Goal: Task Accomplishment & Management: Use online tool/utility

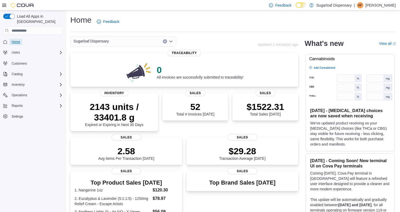
click at [21, 39] on link "Home" at bounding box center [16, 42] width 13 height 6
click at [167, 41] on div "Sugarloaf Dispensary" at bounding box center [123, 41] width 106 height 11
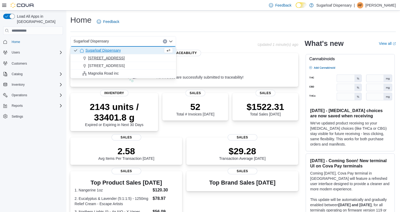
click at [110, 57] on span "336 East Chestnut St" at bounding box center [106, 57] width 36 height 5
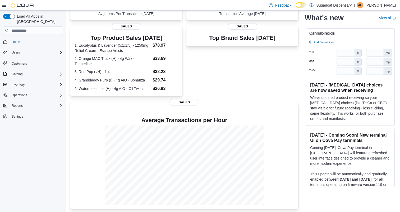
scroll to position [136, 0]
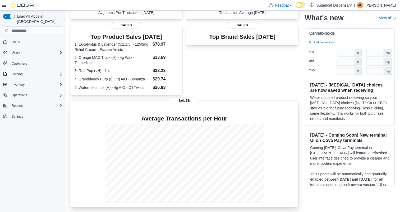
click at [192, 124] on div at bounding box center [183, 123] width 219 height 2
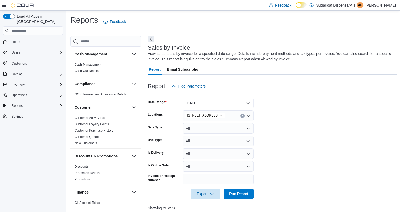
click at [246, 102] on button "Today" at bounding box center [217, 103] width 71 height 11
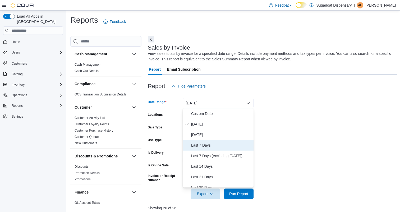
click at [203, 145] on span "Last 7 Days" at bounding box center [221, 145] width 60 height 6
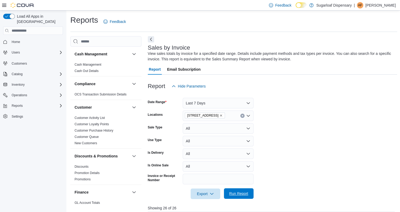
click at [245, 192] on span "Run Report" at bounding box center [238, 193] width 19 height 5
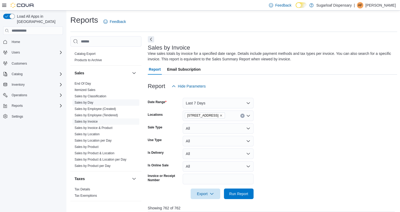
click at [85, 101] on link "Sales by Day" at bounding box center [83, 103] width 19 height 4
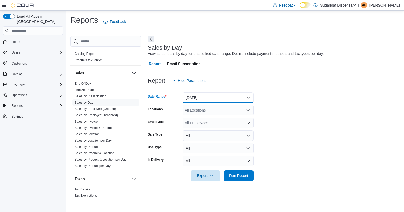
click at [233, 98] on button "Yesterday" at bounding box center [217, 97] width 71 height 11
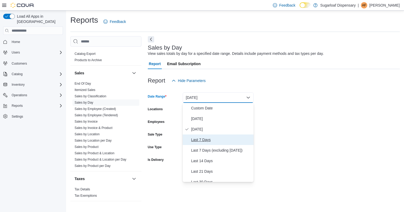
click at [195, 139] on span "Last 7 Days" at bounding box center [221, 140] width 60 height 6
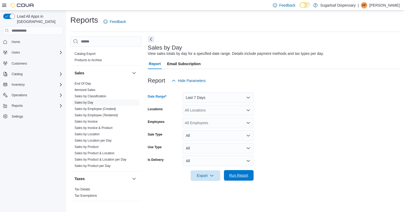
click at [246, 175] on span "Run Report" at bounding box center [238, 175] width 19 height 5
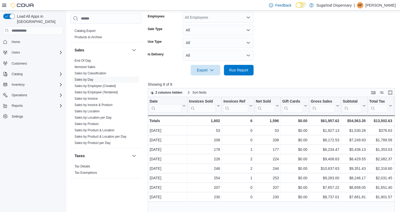
scroll to position [79, 0]
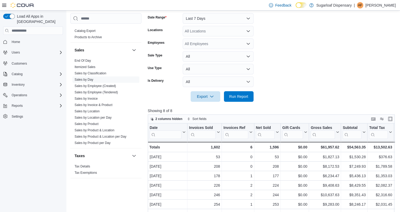
click at [245, 35] on div "All Locations" at bounding box center [217, 31] width 71 height 11
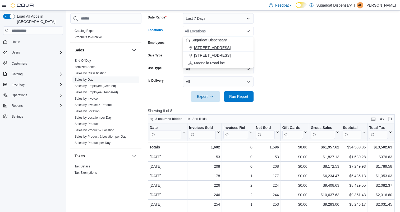
click at [212, 48] on span "336 East Chestnut St" at bounding box center [212, 47] width 36 height 5
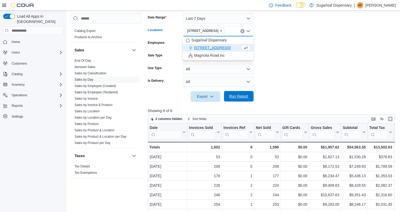
click at [235, 102] on span "Run Report" at bounding box center [238, 96] width 23 height 11
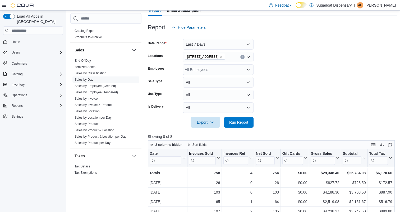
scroll to position [53, 0]
click at [248, 45] on button "Last 7 Days" at bounding box center [217, 45] width 71 height 11
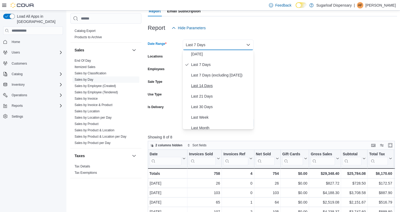
scroll to position [26, 0]
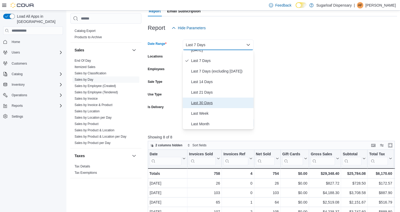
click at [221, 103] on span "Last 30 Days" at bounding box center [221, 103] width 60 height 6
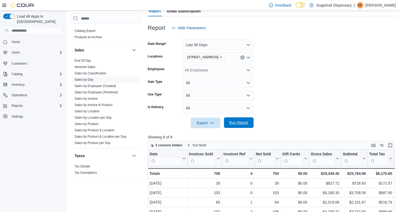
click at [233, 121] on span "Run Report" at bounding box center [238, 122] width 19 height 5
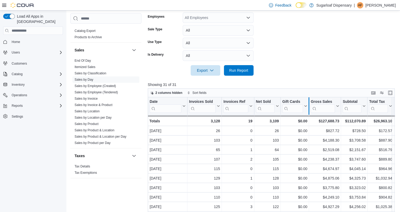
scroll to position [103, 0]
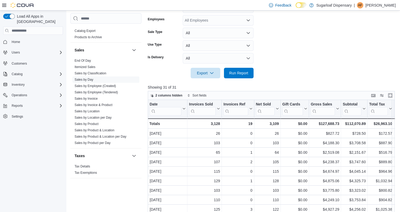
click at [346, 39] on form "Date Range Last 30 Days Locations 336 East Chestnut St Employees All Employees …" at bounding box center [272, 30] width 249 height 95
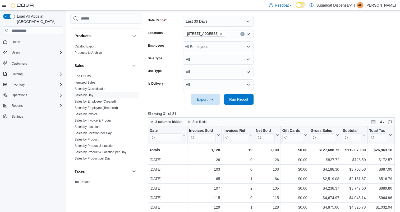
scroll to position [343, 0]
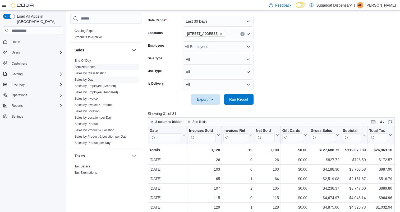
click at [78, 66] on link "Itemized Sales" at bounding box center [84, 67] width 21 height 4
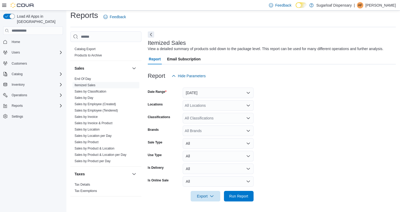
scroll to position [5, 0]
click at [92, 95] on span "Sales by Day" at bounding box center [105, 98] width 67 height 6
click at [93, 98] on link "Sales by Day" at bounding box center [83, 98] width 19 height 4
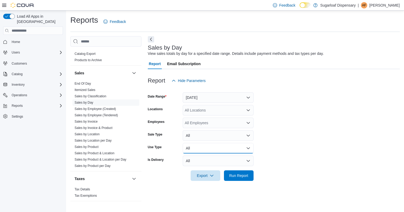
click at [220, 146] on button "All" at bounding box center [217, 148] width 71 height 11
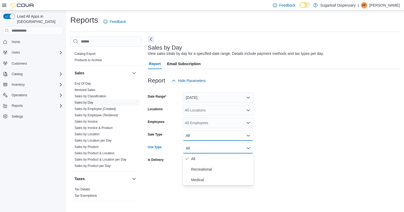
click at [219, 138] on button "All" at bounding box center [217, 135] width 71 height 11
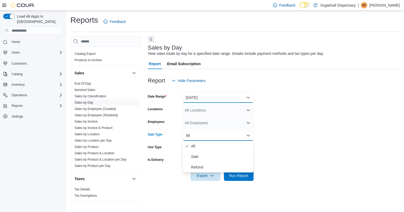
click at [237, 93] on button "Yesterday" at bounding box center [217, 97] width 71 height 11
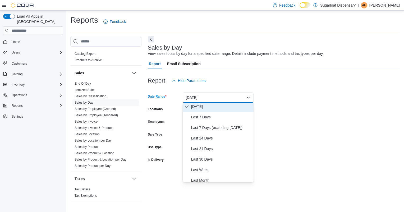
scroll to position [26, 0]
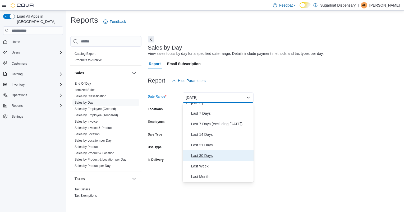
click at [204, 155] on span "Last 30 Days" at bounding box center [221, 156] width 60 height 6
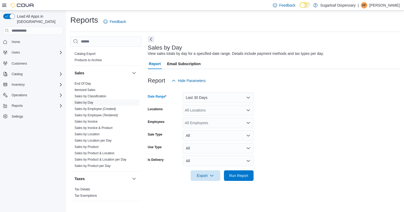
click at [217, 110] on div "All Locations" at bounding box center [217, 110] width 71 height 11
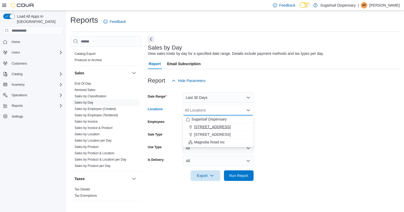
click at [209, 126] on span "336 East Chestnut St" at bounding box center [212, 126] width 36 height 5
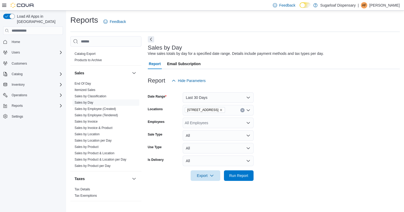
click at [327, 118] on form "Date Range Last 30 Days Locations 336 East Chestnut St Employees All Employees …" at bounding box center [274, 133] width 252 height 95
click at [237, 126] on div "All Employees" at bounding box center [217, 123] width 71 height 11
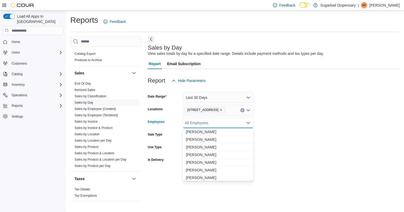
click at [290, 122] on form "Date Range Last 30 Days Locations 336 East Chestnut St Employees All Employees …" at bounding box center [274, 133] width 252 height 95
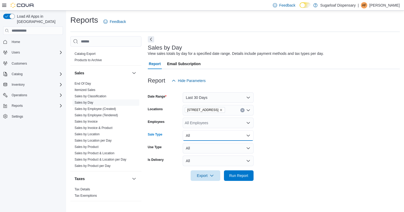
click at [237, 139] on button "All" at bounding box center [217, 135] width 71 height 11
click at [310, 128] on form "Date Range Last 30 Days Locations 336 East Chestnut St Employees All Employees …" at bounding box center [274, 133] width 252 height 95
click at [223, 144] on button "All" at bounding box center [217, 148] width 71 height 11
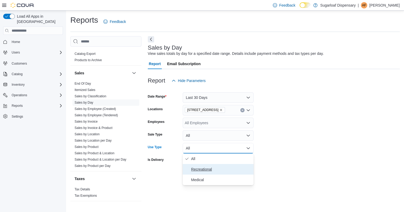
click at [205, 168] on span "Recreational" at bounding box center [221, 169] width 60 height 6
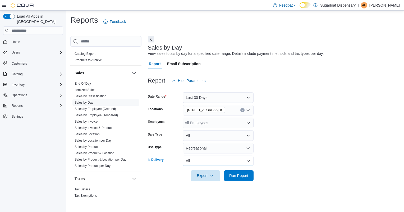
click at [224, 164] on button "All" at bounding box center [217, 161] width 71 height 11
click at [275, 154] on form "Date Range Last 30 Days Locations 336 East Chestnut St Employees All Employees …" at bounding box center [274, 133] width 252 height 95
click at [207, 176] on span "Export" at bounding box center [205, 175] width 23 height 11
click at [212, 143] on span "Export to Excel" at bounding box center [206, 144] width 24 height 4
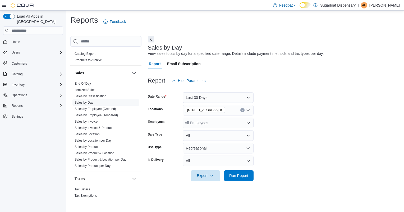
click at [320, 163] on form "Date Range Last 30 Days Locations 336 East Chestnut St Employees All Employees …" at bounding box center [274, 133] width 252 height 95
click at [249, 97] on button "Last 30 Days" at bounding box center [217, 97] width 71 height 11
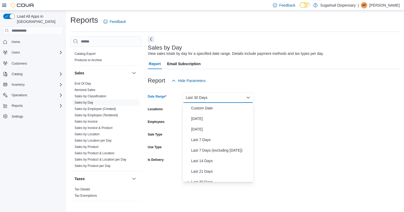
scroll to position [5, 0]
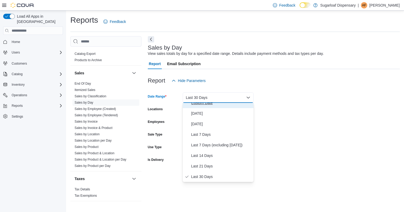
click at [213, 106] on button "Custom Date" at bounding box center [217, 103] width 71 height 11
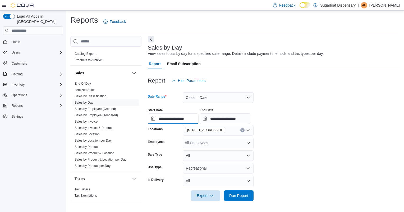
click at [165, 123] on input "**********" at bounding box center [173, 119] width 51 height 11
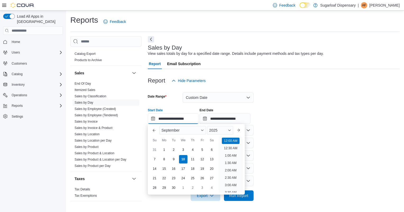
scroll to position [16, 0]
click at [172, 161] on div "9" at bounding box center [173, 159] width 9 height 9
type input "**********"
click at [231, 121] on input "**********" at bounding box center [224, 119] width 51 height 11
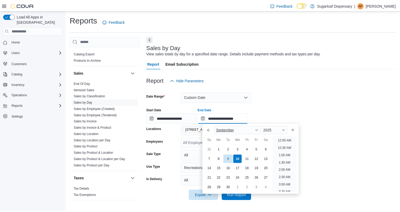
scroll to position [300, 0]
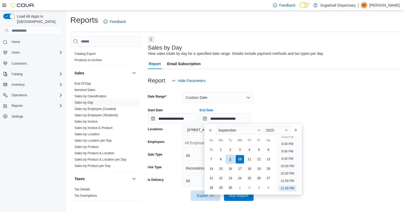
click at [231, 157] on div "9" at bounding box center [230, 159] width 9 height 9
type input "**********"
click at [246, 197] on span "Run Report" at bounding box center [238, 195] width 19 height 5
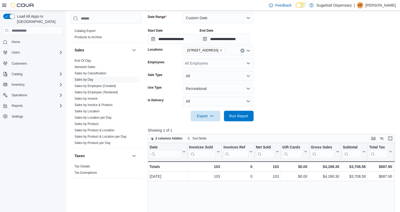
scroll to position [132, 0]
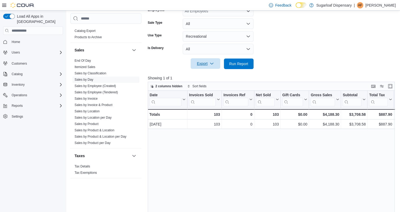
click at [200, 66] on span "Export" at bounding box center [205, 63] width 23 height 11
click at [201, 71] on button "Export to Excel" at bounding box center [206, 74] width 30 height 11
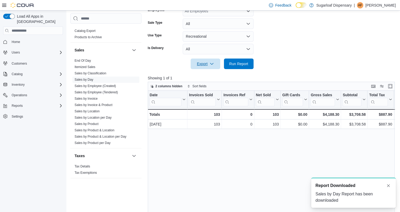
scroll to position [0, 0]
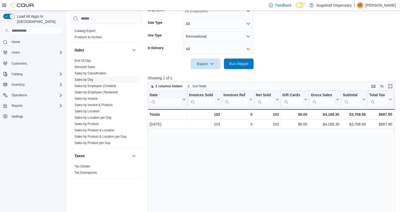
click at [184, 146] on div "Date Click to view column header actions Invoices Sold Click to view column hea…" at bounding box center [272, 171] width 249 height 161
click at [278, 44] on form "**********" at bounding box center [272, 11] width 249 height 115
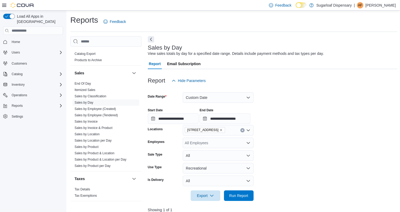
click at [181, 24] on div "Reports Feedback" at bounding box center [233, 22] width 326 height 14
